Goal: Communication & Community: Participate in discussion

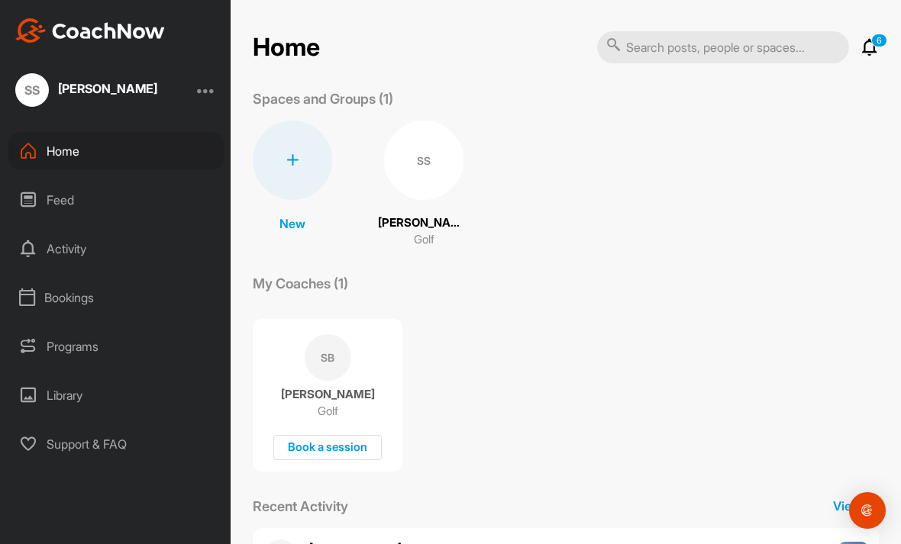
click at [414, 159] on div "SS" at bounding box center [423, 160] width 79 height 79
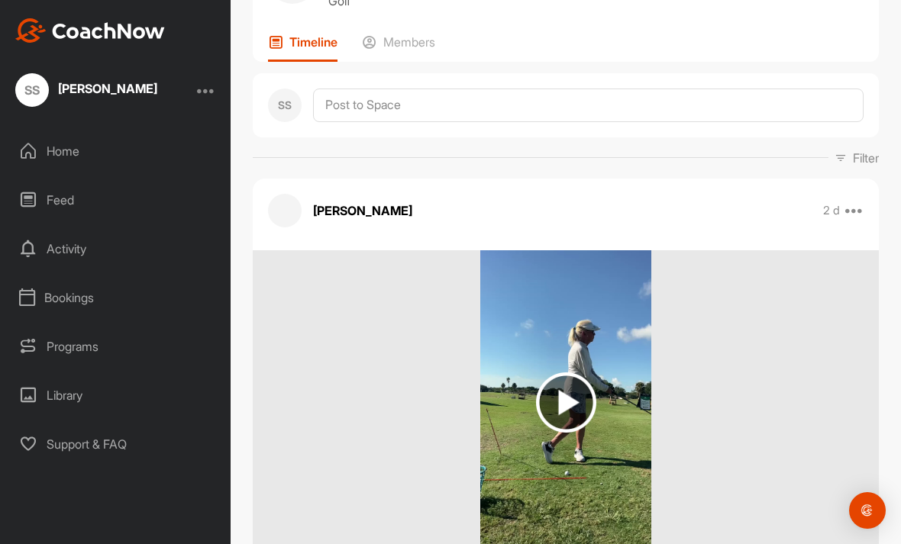
scroll to position [104, 0]
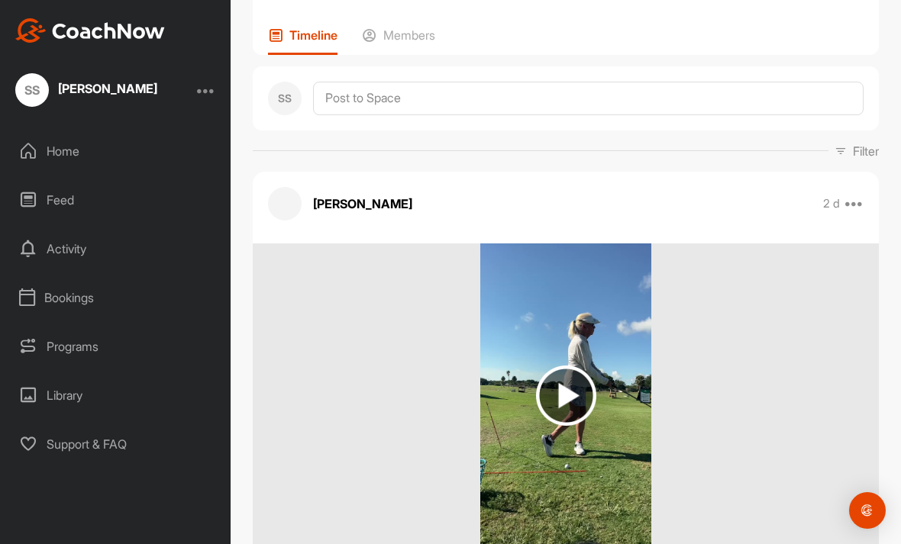
click at [570, 402] on img at bounding box center [566, 396] width 60 height 60
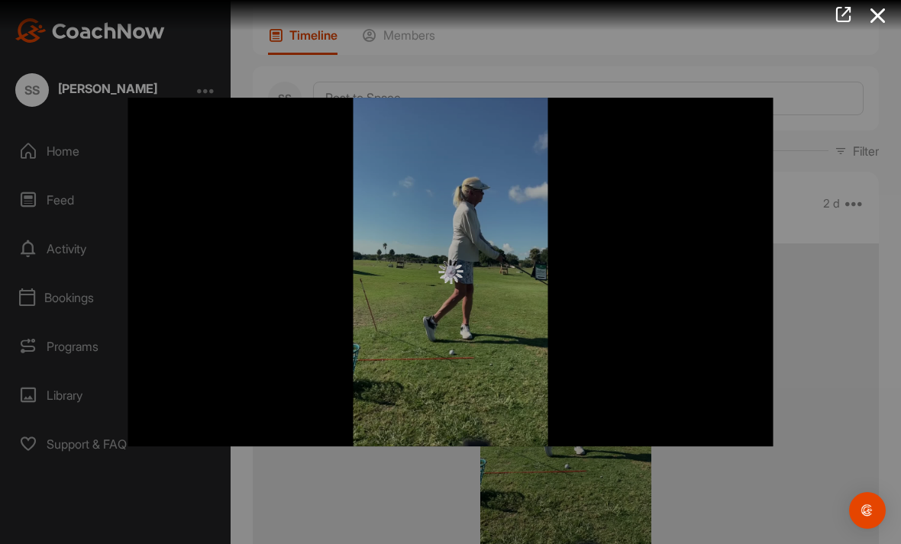
click at [839, 27] on link at bounding box center [843, 16] width 35 height 32
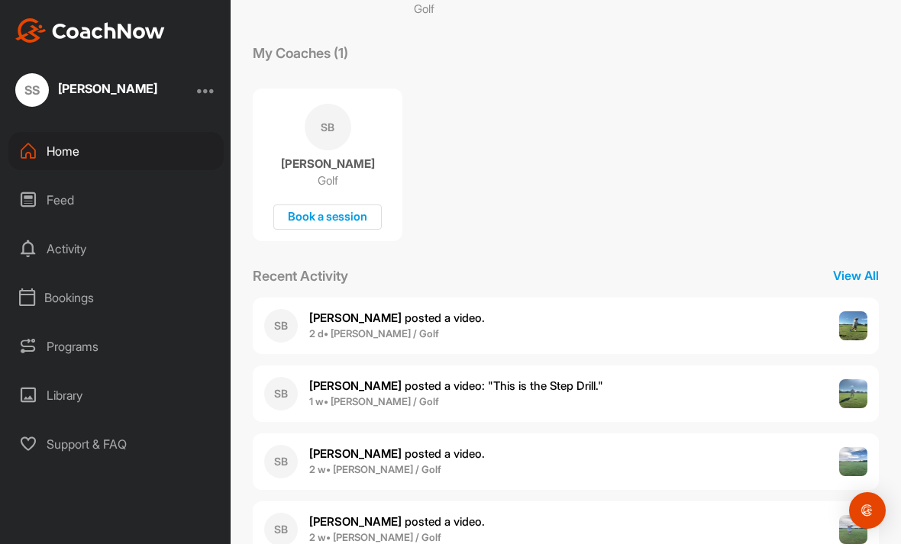
scroll to position [230, 0]
click at [595, 344] on div "SB Scott B. posted a video . 2 d • Sandy S. / Golf" at bounding box center [566, 326] width 626 height 56
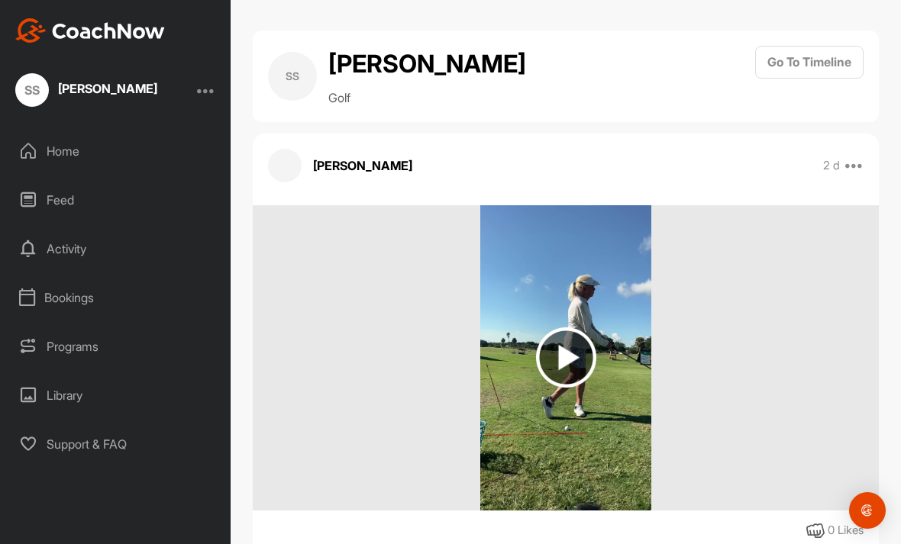
click at [460, 450] on div at bounding box center [566, 357] width 626 height 305
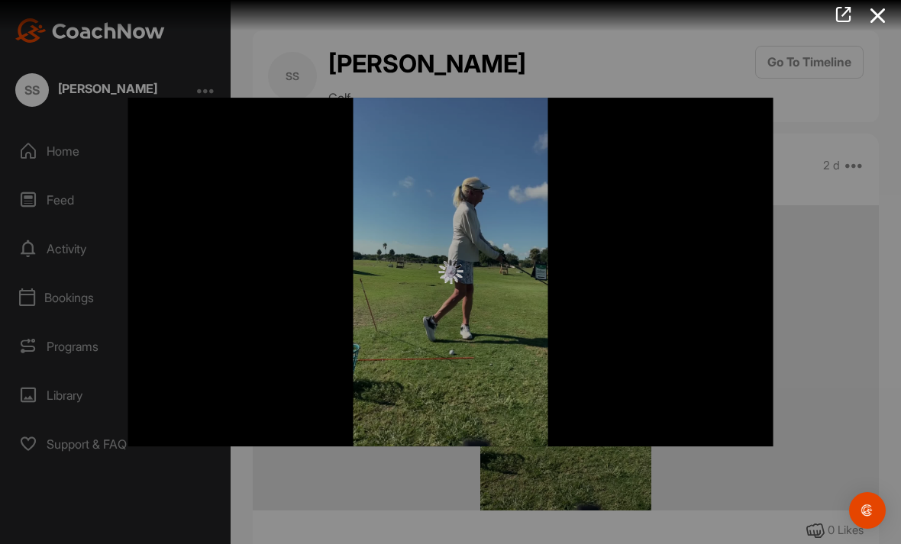
click at [843, 13] on icon at bounding box center [843, 14] width 18 height 17
click at [881, 13] on icon at bounding box center [877, 16] width 35 height 28
